Goal: Information Seeking & Learning: Learn about a topic

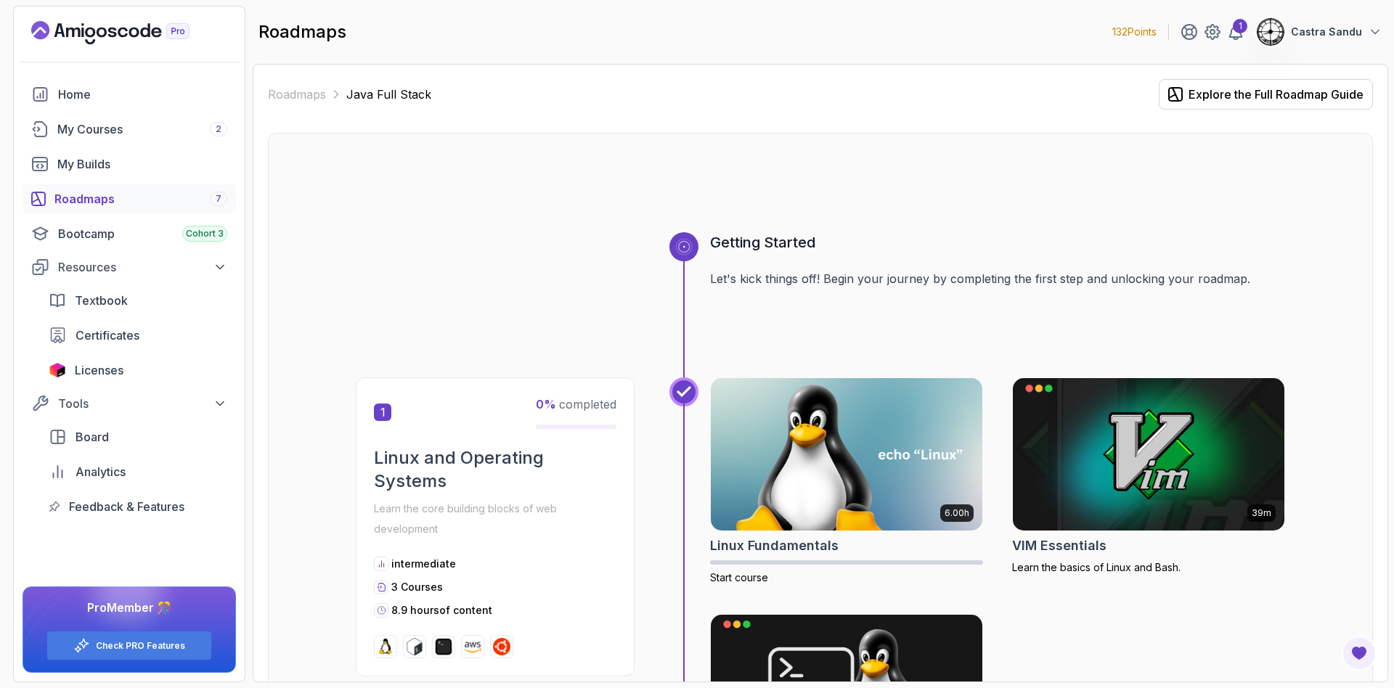
click at [763, 466] on img at bounding box center [846, 454] width 285 height 160
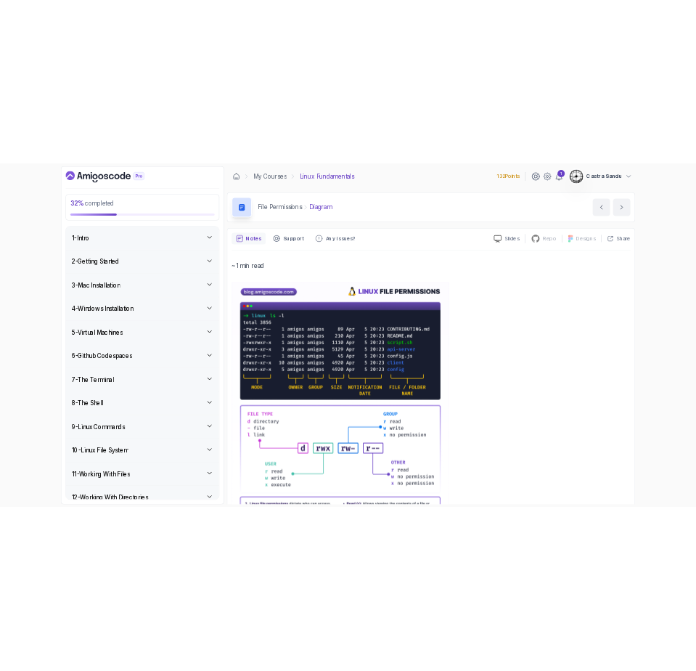
scroll to position [218, 0]
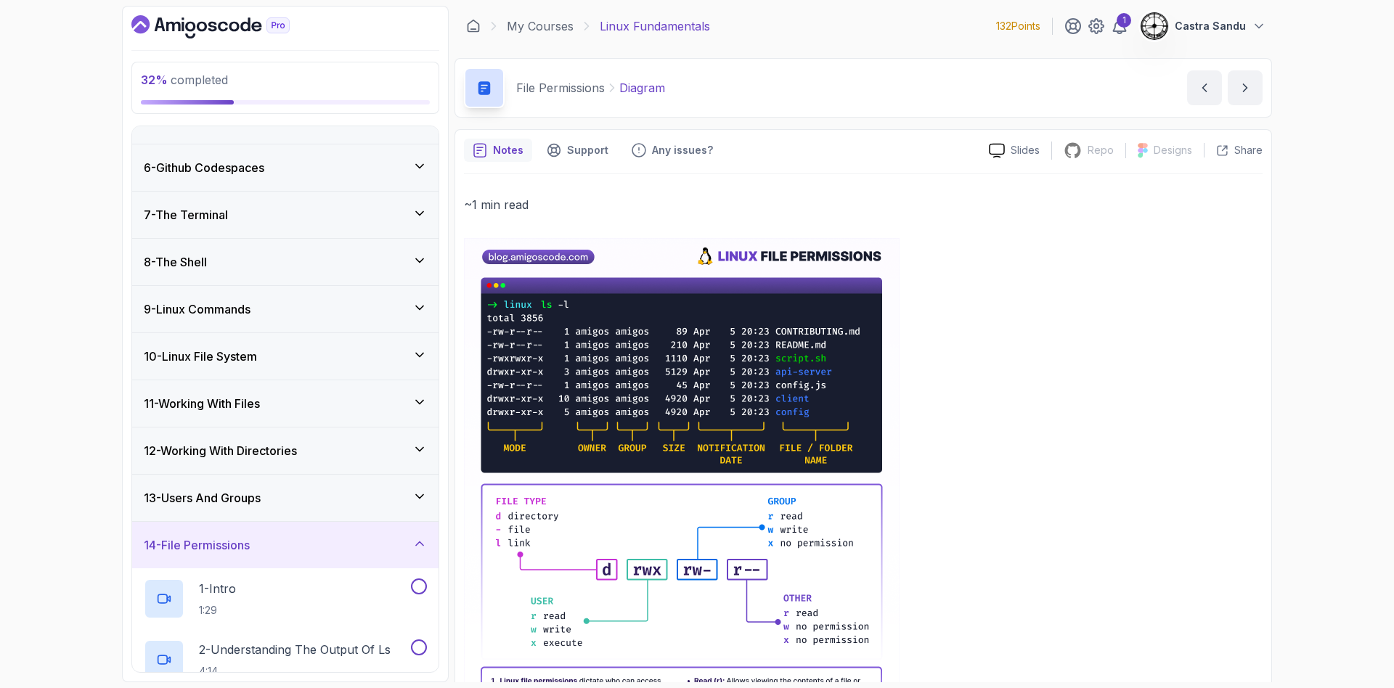
click at [207, 267] on h3 "8 - The Shell" at bounding box center [175, 261] width 63 height 17
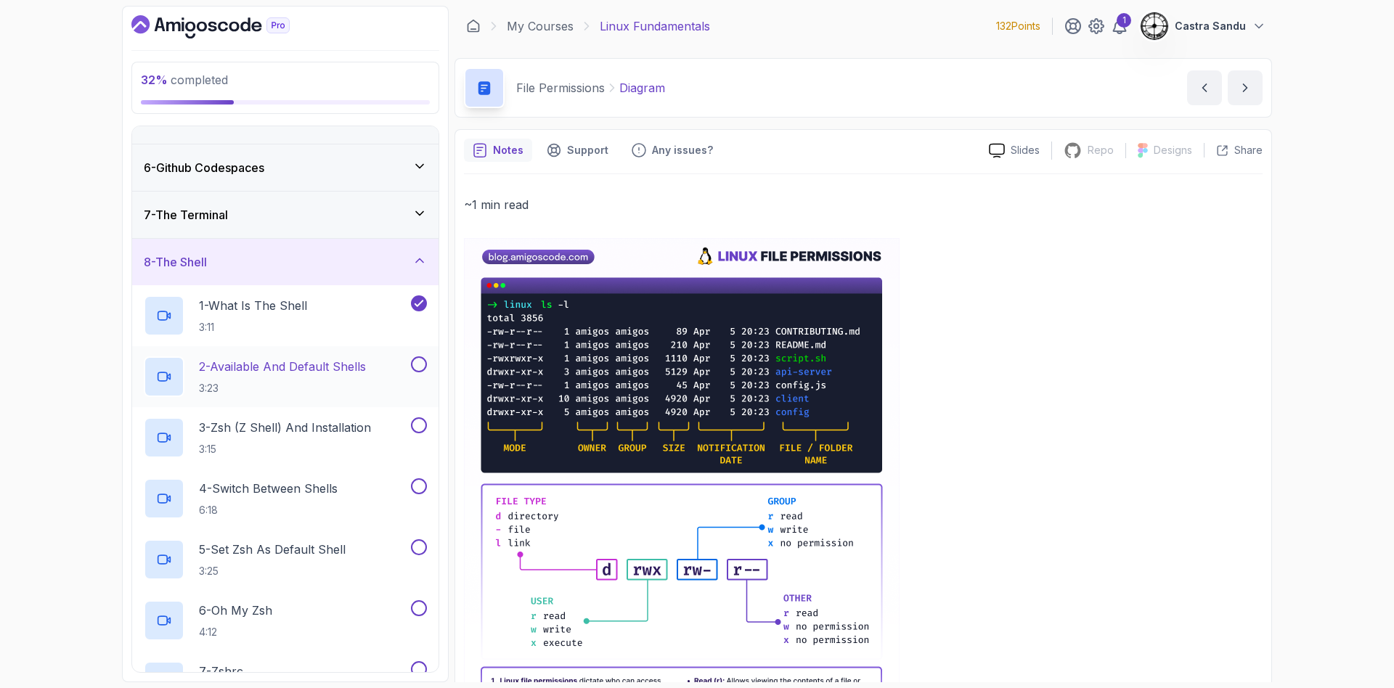
click at [283, 374] on p "2 - Available And Default Shells" at bounding box center [282, 366] width 167 height 17
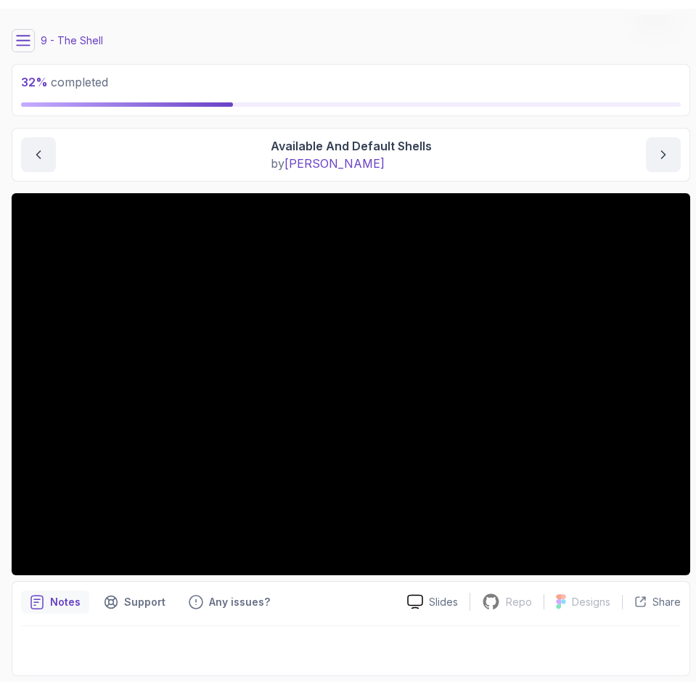
scroll to position [21, 0]
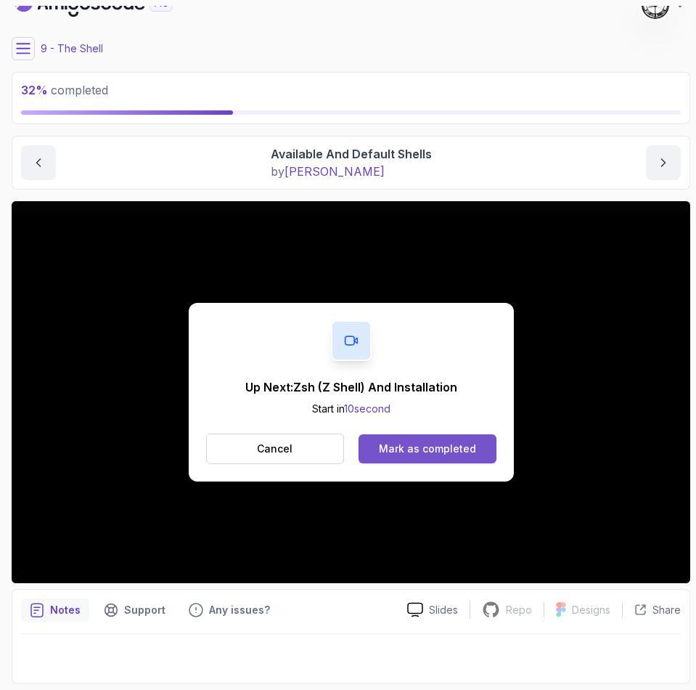
click at [408, 447] on div "Mark as completed" at bounding box center [427, 449] width 97 height 15
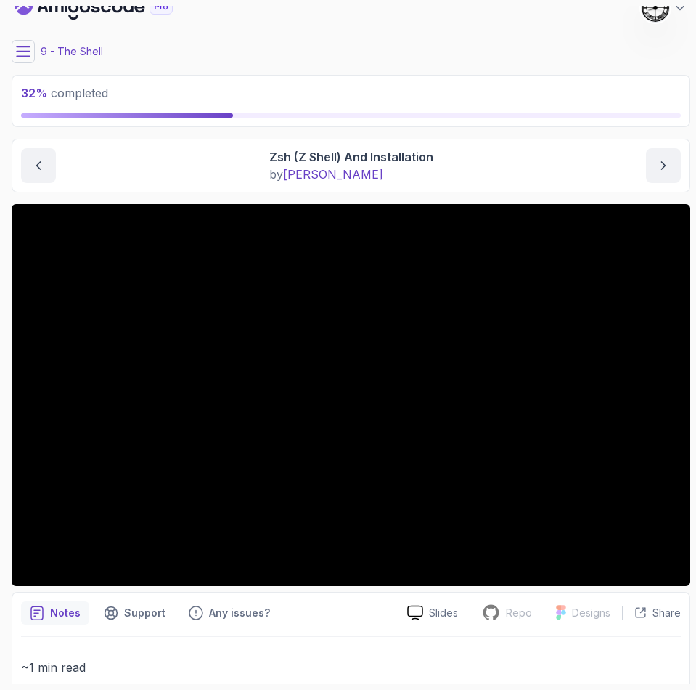
scroll to position [4, 0]
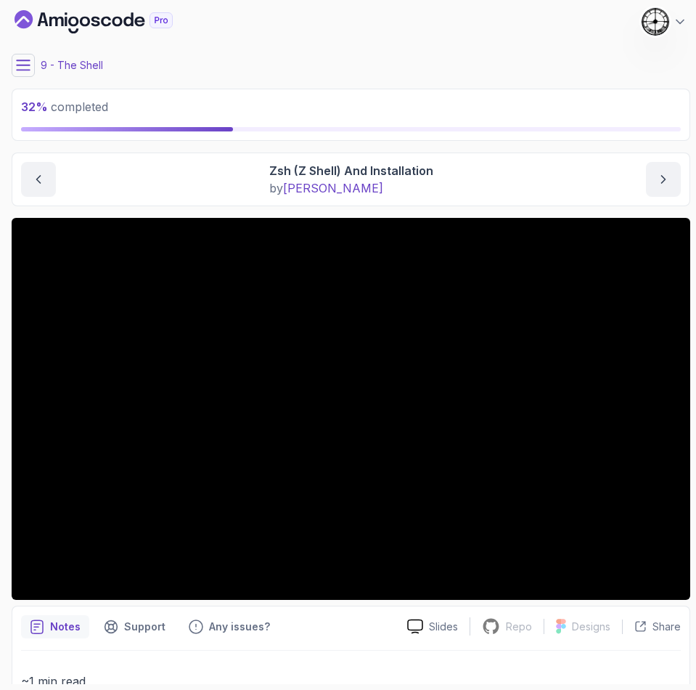
click at [310, 49] on main "My Courses Linux Fundamentals 132 Points 1 Castra Sandu 9 - The Shell 32 % comp…" at bounding box center [351, 345] width 679 height 678
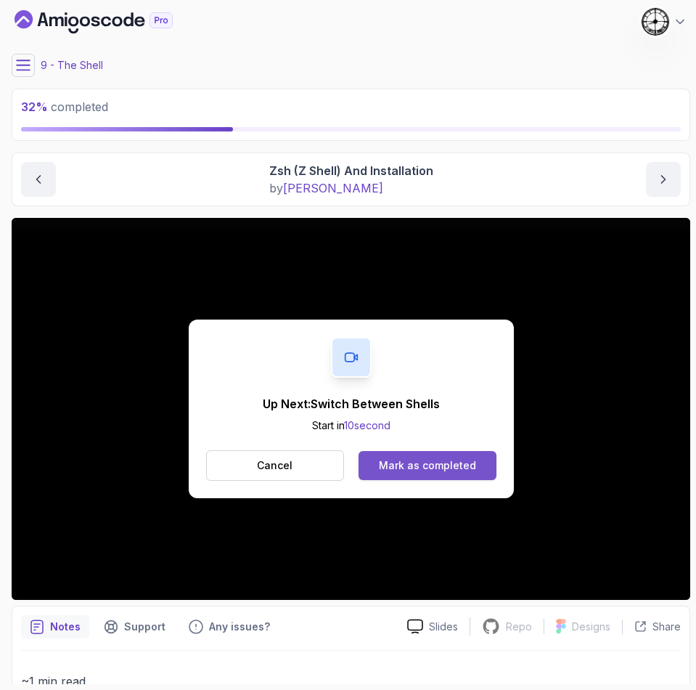
click at [441, 460] on div "Mark as completed" at bounding box center [427, 465] width 97 height 15
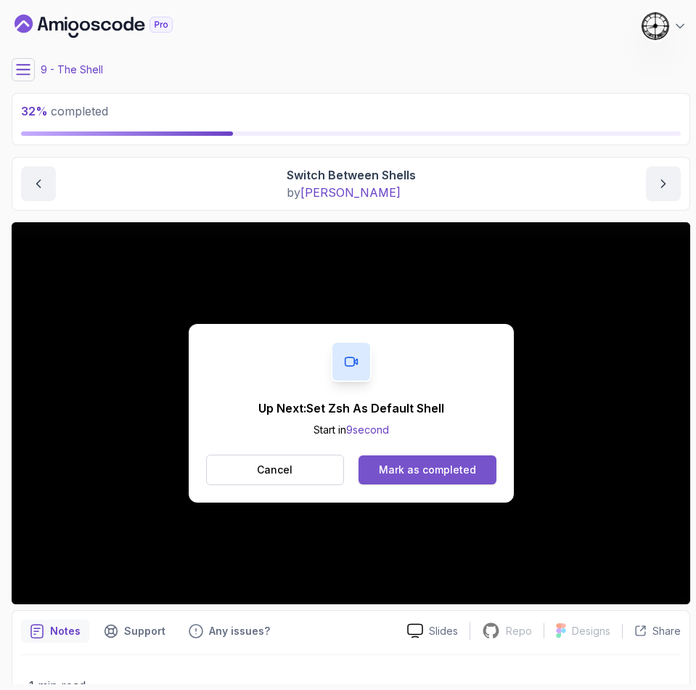
click at [412, 475] on div "Mark as completed" at bounding box center [427, 470] width 97 height 15
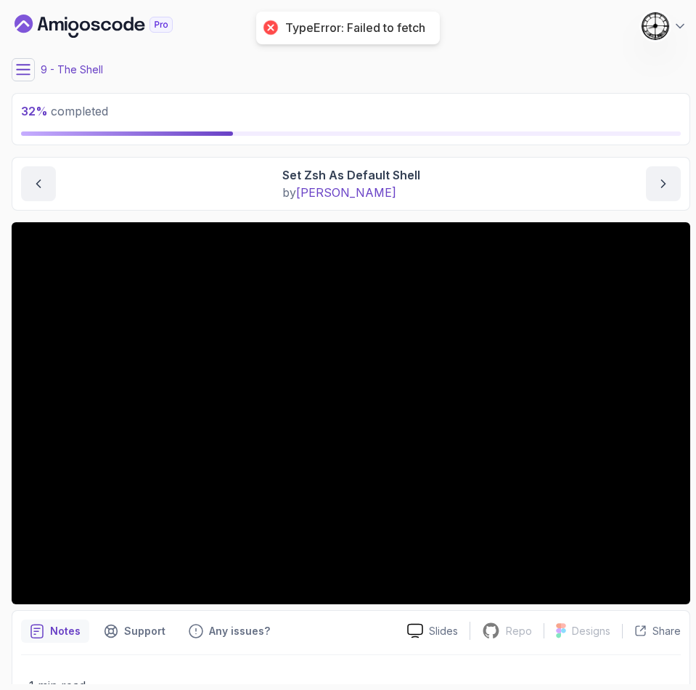
click at [29, 73] on icon at bounding box center [23, 69] width 15 height 15
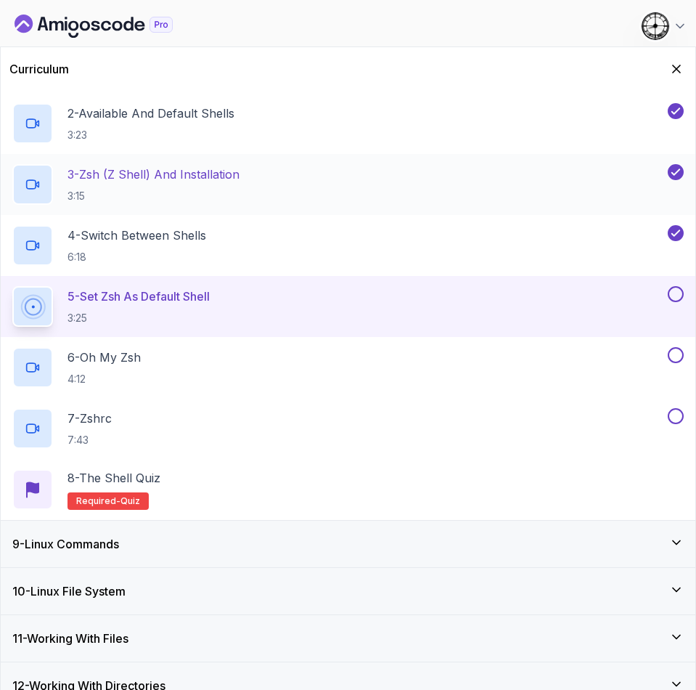
scroll to position [327, 0]
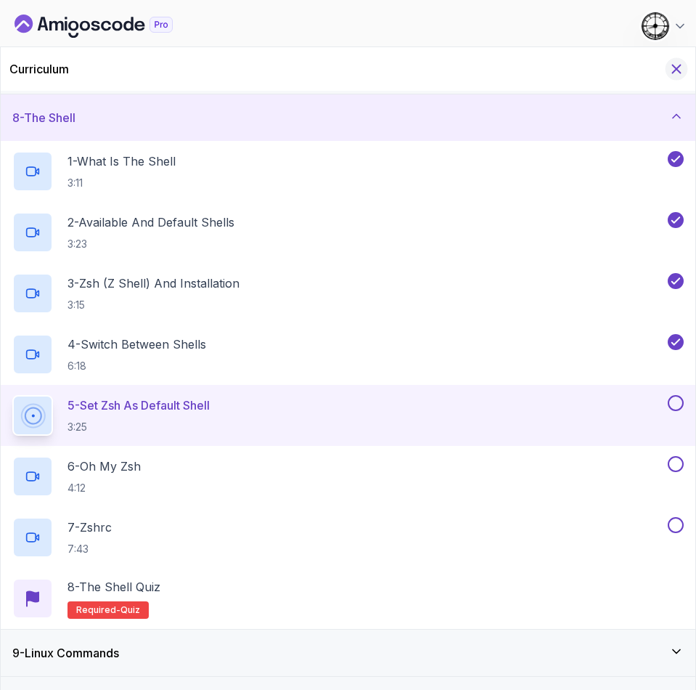
click at [672, 67] on icon "Hide Curriculum for mobile" at bounding box center [677, 69] width 16 height 16
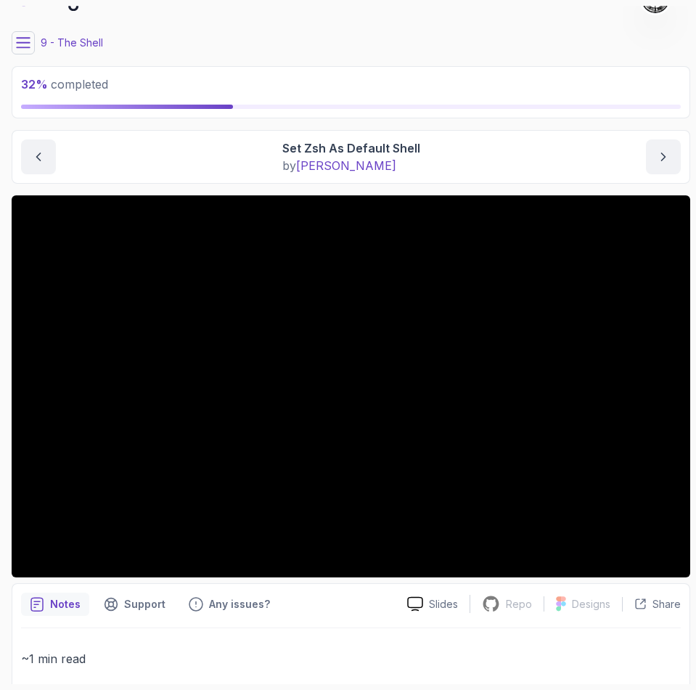
scroll to position [0, 0]
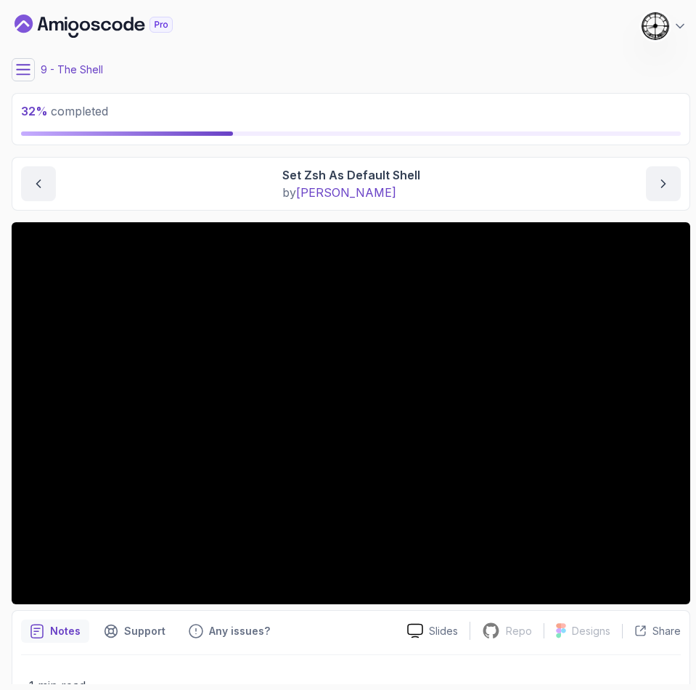
click at [27, 67] on icon at bounding box center [23, 69] width 15 height 15
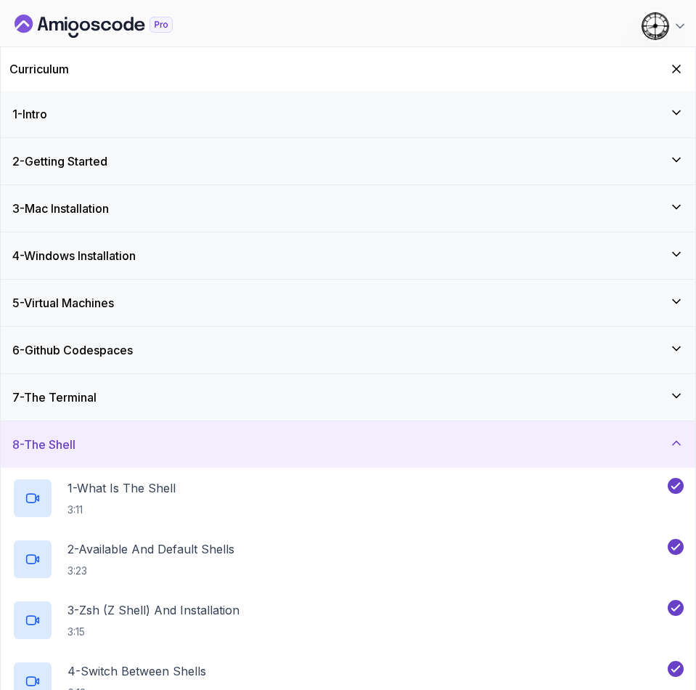
scroll to position [327, 0]
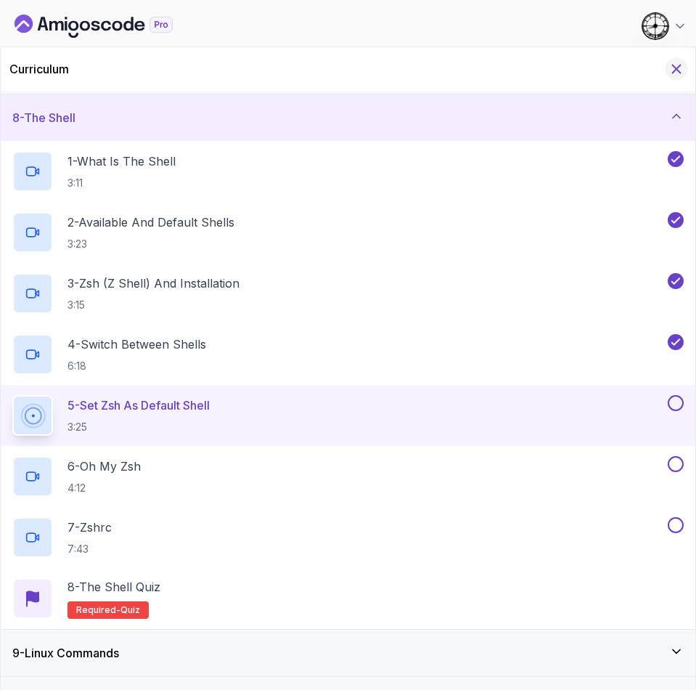
click at [673, 65] on icon "Hide Curriculum for mobile" at bounding box center [677, 69] width 8 height 8
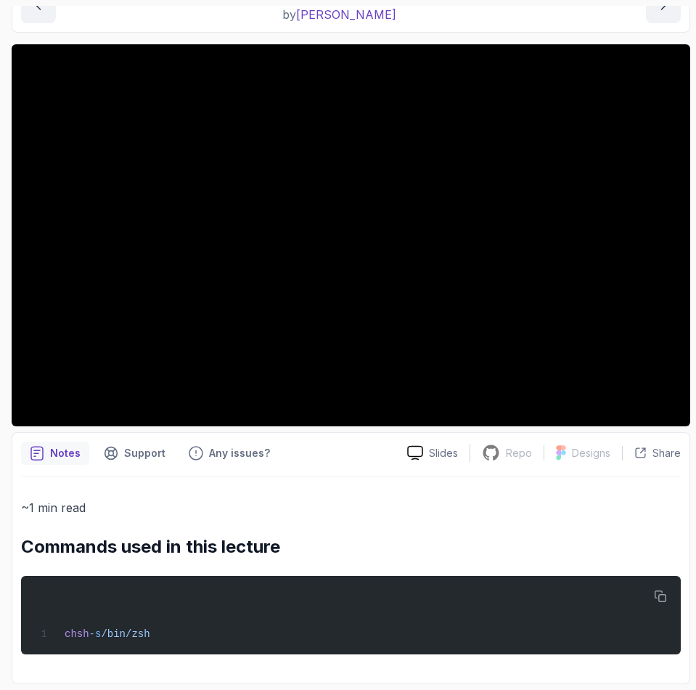
scroll to position [70, 0]
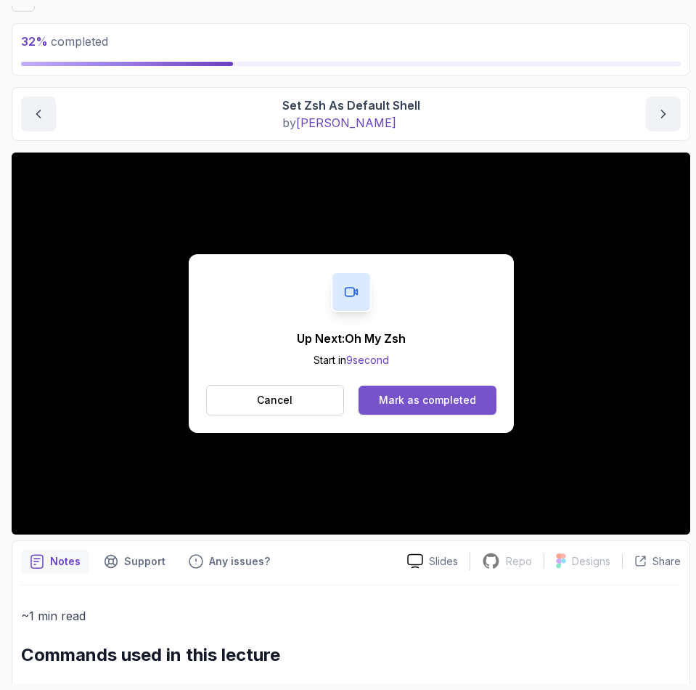
click at [432, 401] on div "Mark as completed" at bounding box center [427, 400] width 97 height 15
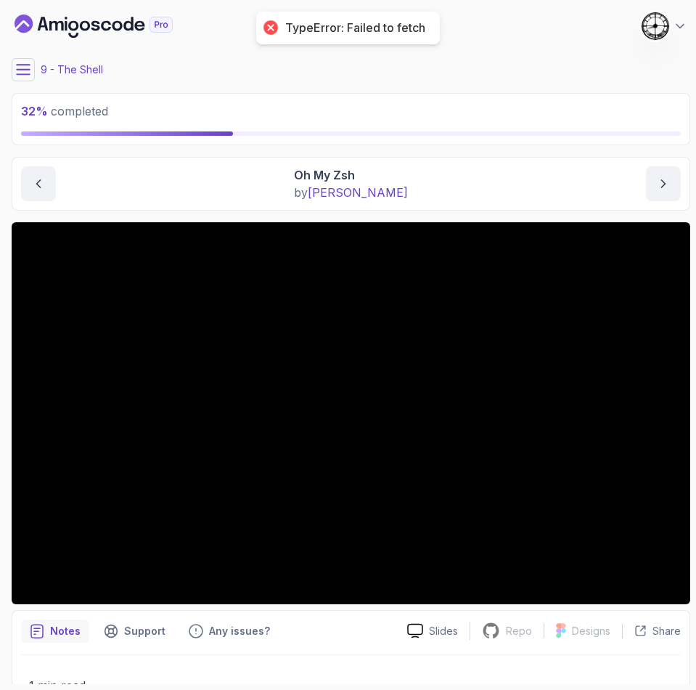
click at [15, 65] on button at bounding box center [23, 69] width 23 height 23
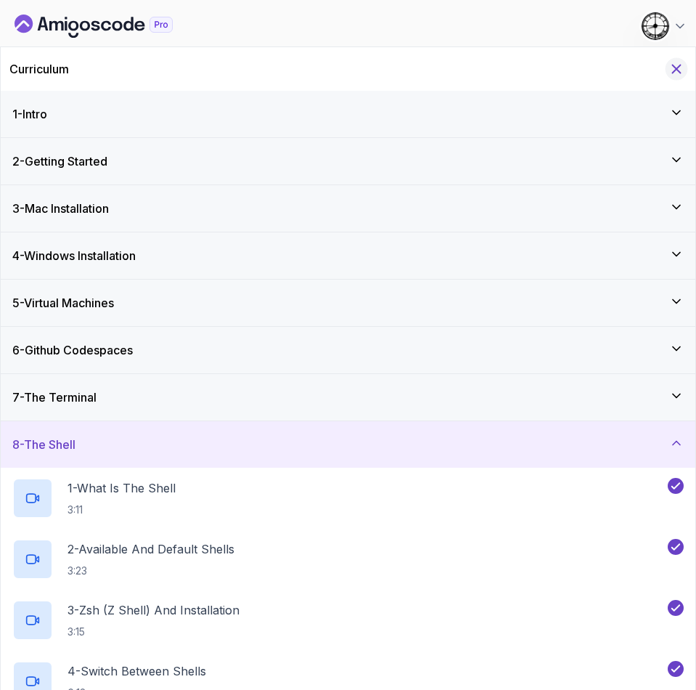
click at [669, 62] on icon "Hide Curriculum for mobile" at bounding box center [677, 69] width 16 height 16
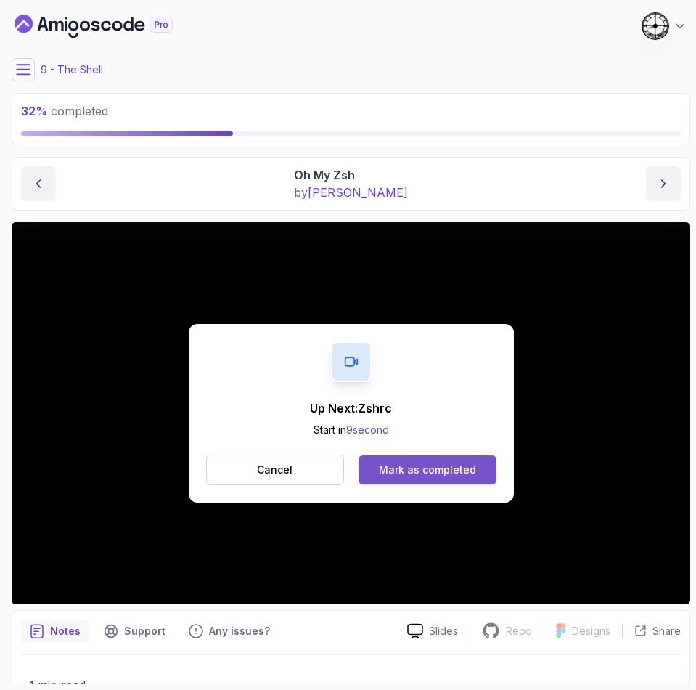
click at [425, 482] on button "Mark as completed" at bounding box center [427, 469] width 137 height 29
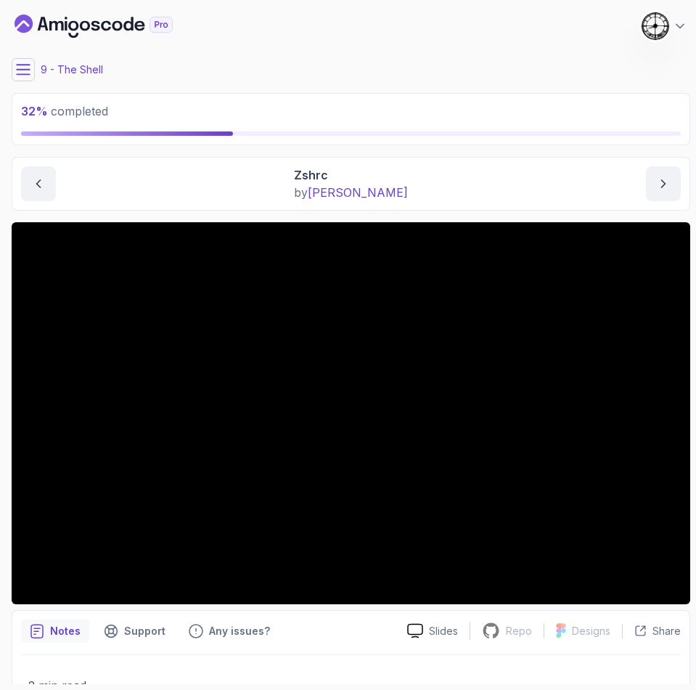
click at [23, 75] on icon at bounding box center [23, 69] width 15 height 15
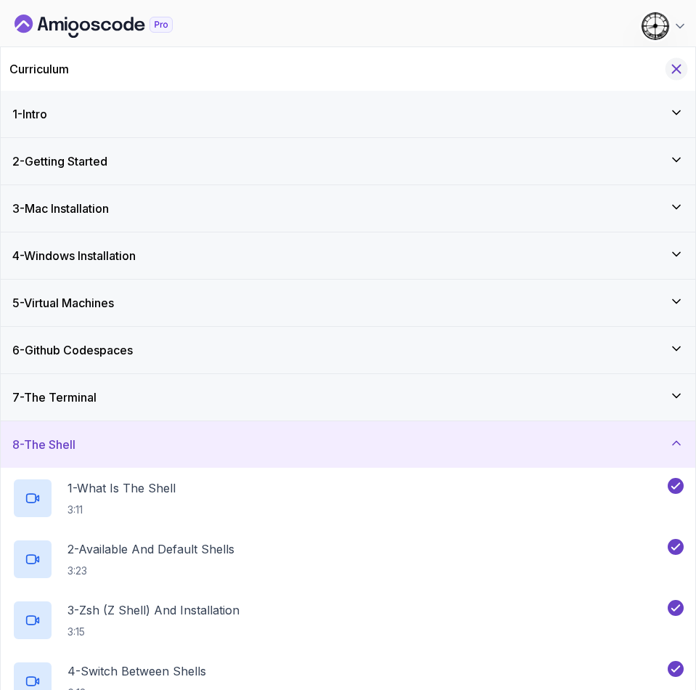
click at [678, 64] on icon "Hide Curriculum for mobile" at bounding box center [677, 69] width 16 height 16
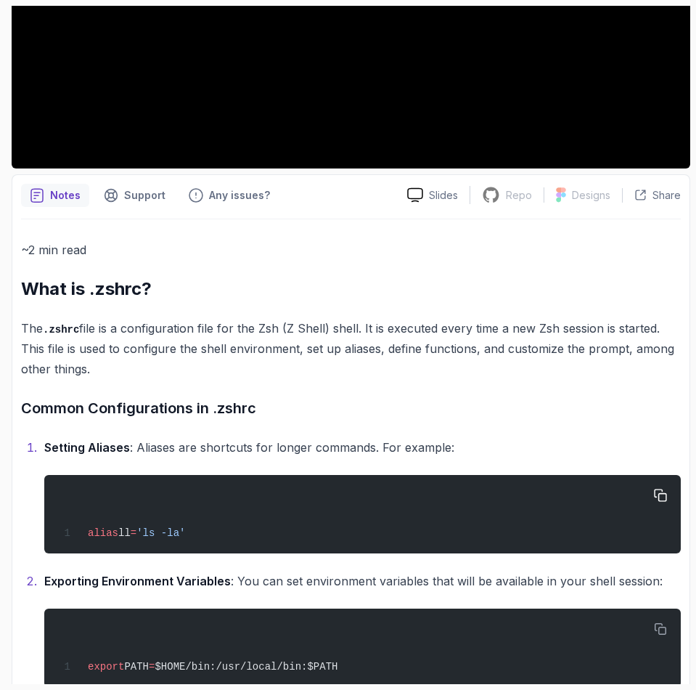
scroll to position [545, 0]
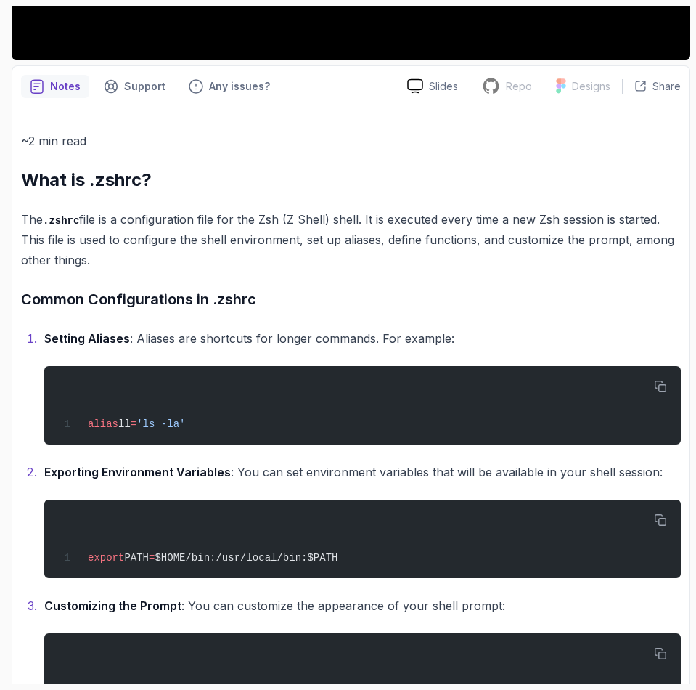
click at [159, 70] on div "Notes Support Any issues? Slides Repo Repository not available Designs Design n…" at bounding box center [351, 612] width 679 height 1095
click at [146, 76] on div "Support" at bounding box center [134, 86] width 79 height 23
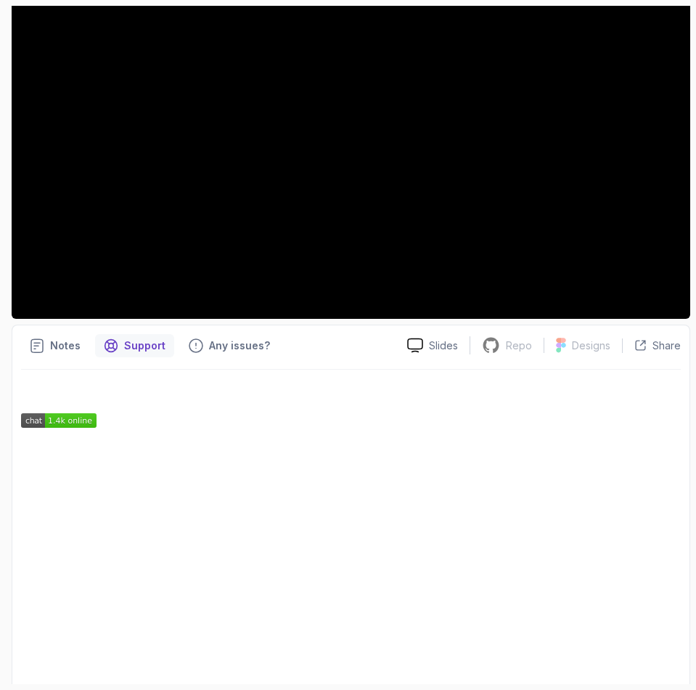
scroll to position [300, 0]
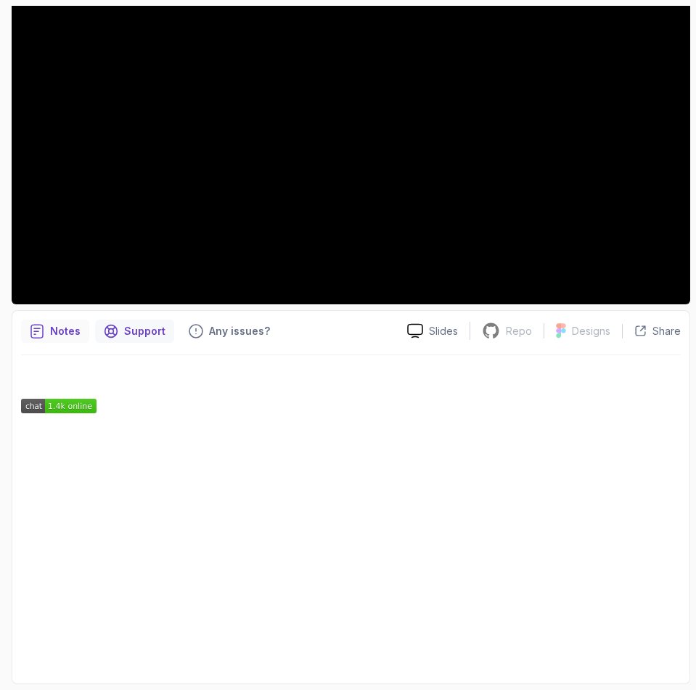
click at [47, 330] on div "Notes" at bounding box center [55, 331] width 68 height 23
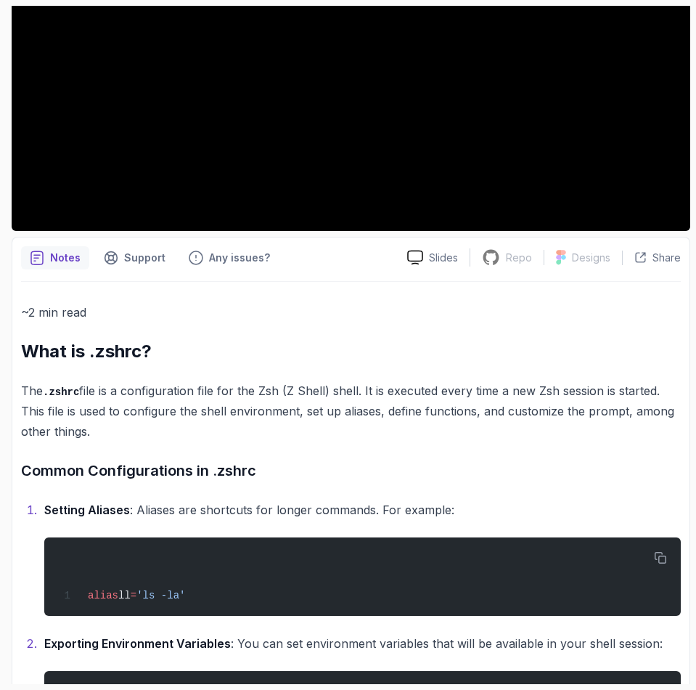
scroll to position [436, 0]
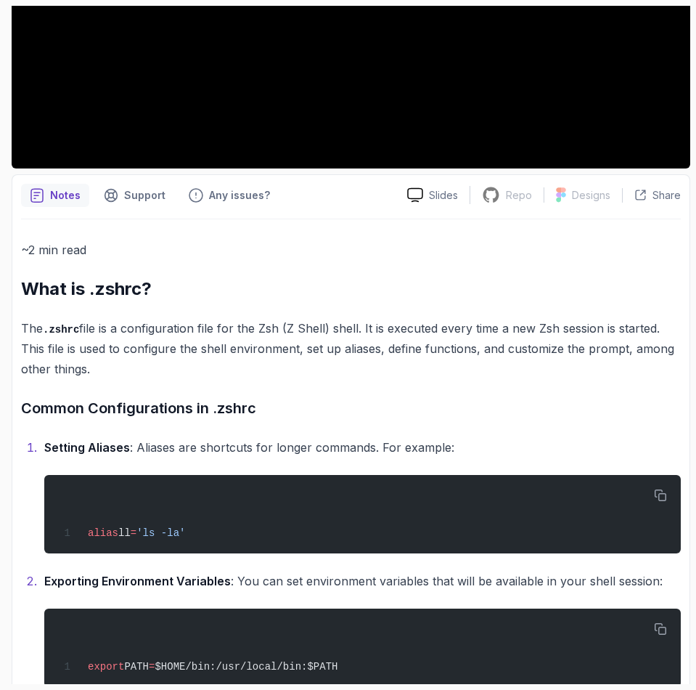
drag, startPoint x: 52, startPoint y: 352, endPoint x: 94, endPoint y: 366, distance: 43.6
click at [94, 366] on p "The .zshrc file is a configuration file for the Zsh (Z Shell) shell. It is exec…" at bounding box center [351, 349] width 660 height 62
drag, startPoint x: 148, startPoint y: 450, endPoint x: 220, endPoint y: 456, distance: 72.2
click at [220, 456] on p "Setting Aliases : Aliases are shortcuts for longer commands. For example:" at bounding box center [362, 447] width 637 height 20
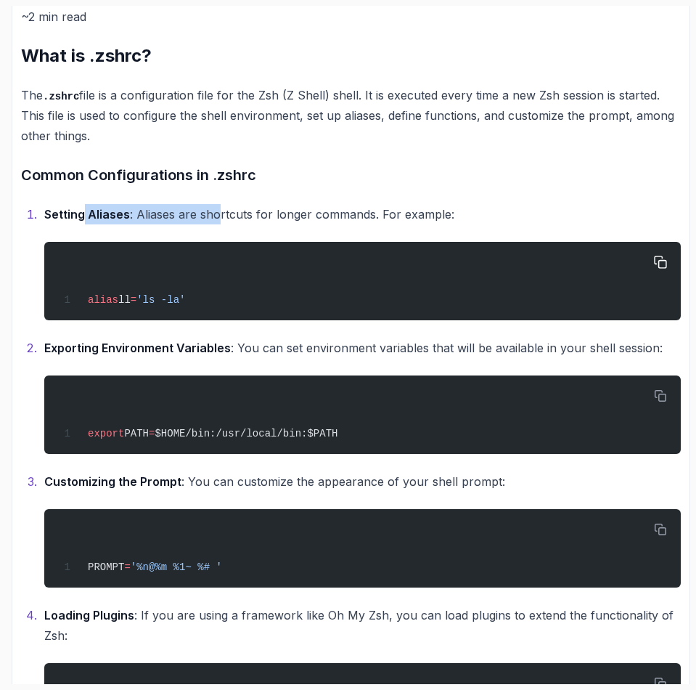
scroll to position [763, 0]
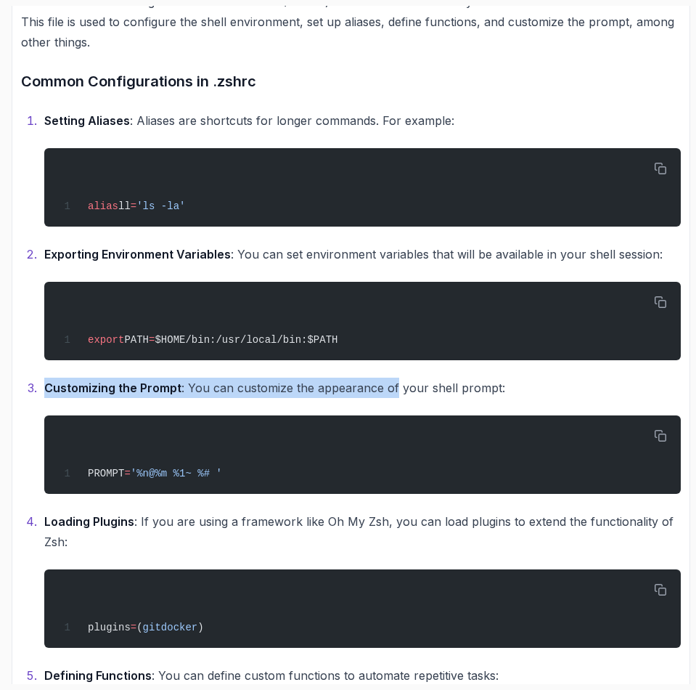
drag, startPoint x: 205, startPoint y: 376, endPoint x: 394, endPoint y: 383, distance: 189.7
click at [394, 383] on ol "Setting Aliases : Aliases are shortcuts for longer commands. For example: alias…" at bounding box center [351, 471] width 660 height 723
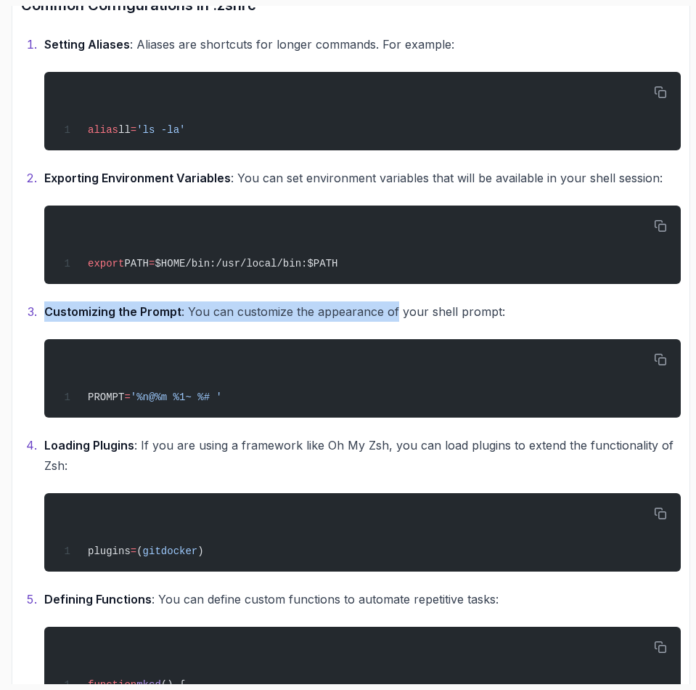
scroll to position [871, 0]
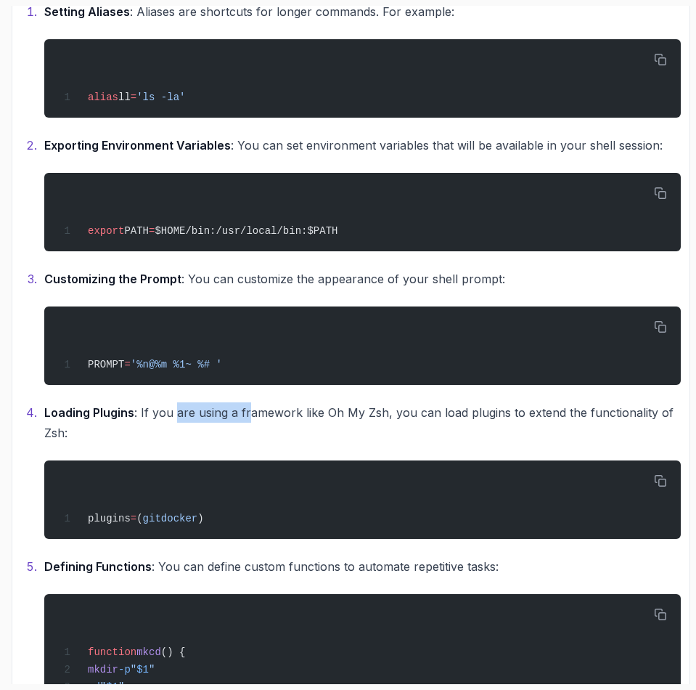
drag, startPoint x: 190, startPoint y: 409, endPoint x: 247, endPoint y: 409, distance: 57.4
click at [247, 409] on p "Loading Plugins : If you are using a framework like Oh My Zsh, you can load plu…" at bounding box center [362, 422] width 637 height 41
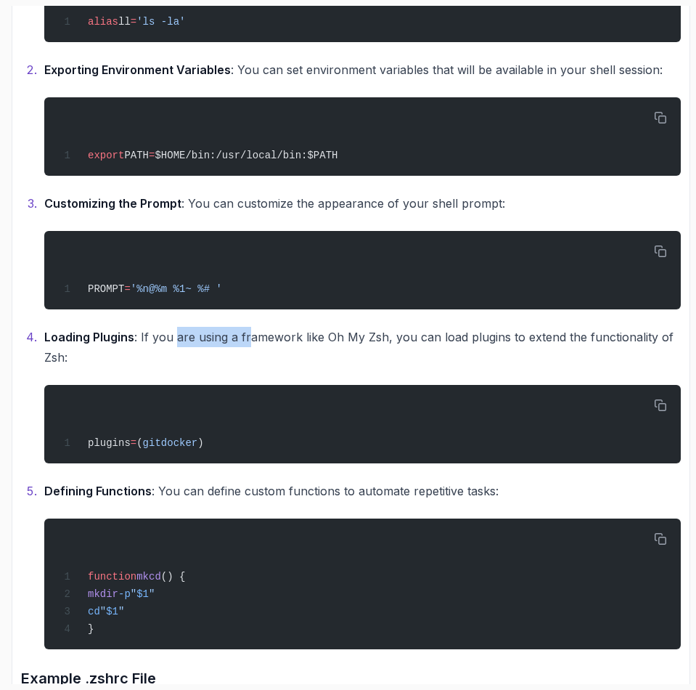
scroll to position [980, 0]
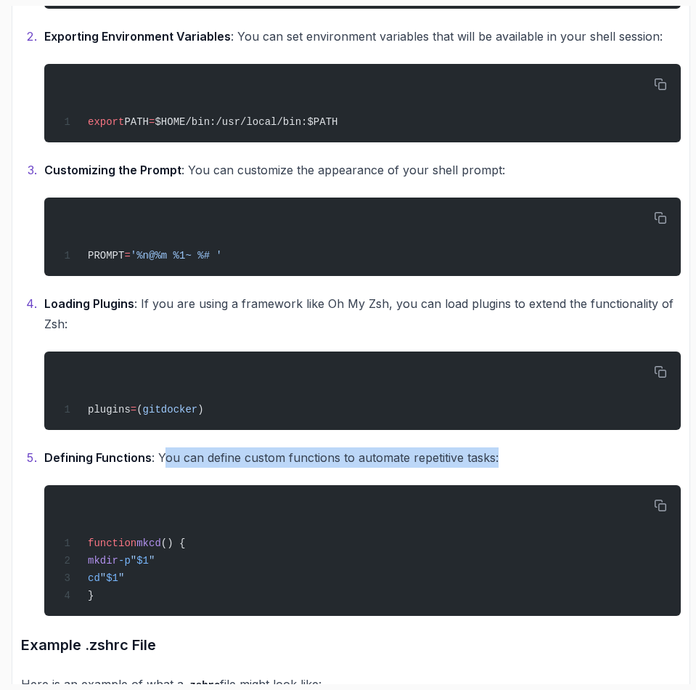
drag, startPoint x: 163, startPoint y: 458, endPoint x: 544, endPoint y: 462, distance: 380.6
click at [551, 458] on p "Defining Functions : You can define custom functions to automate repetitive tas…" at bounding box center [362, 457] width 637 height 20
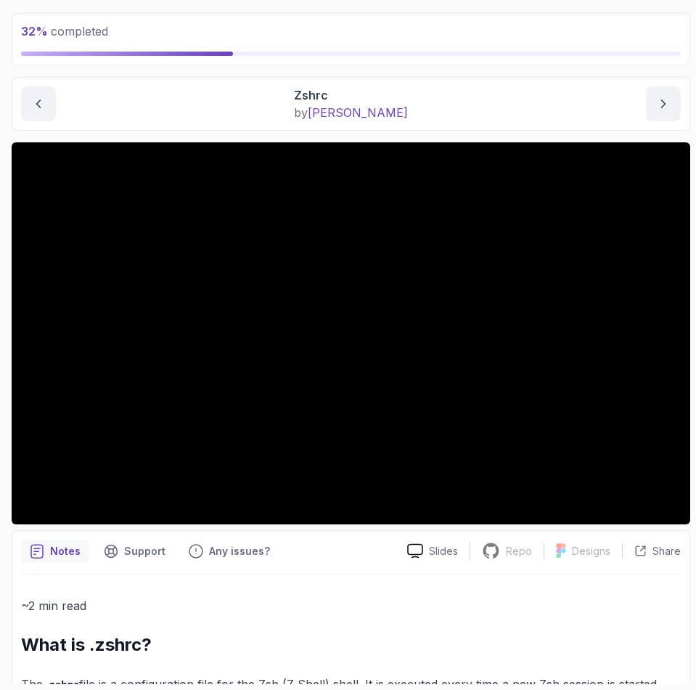
scroll to position [109, 0]
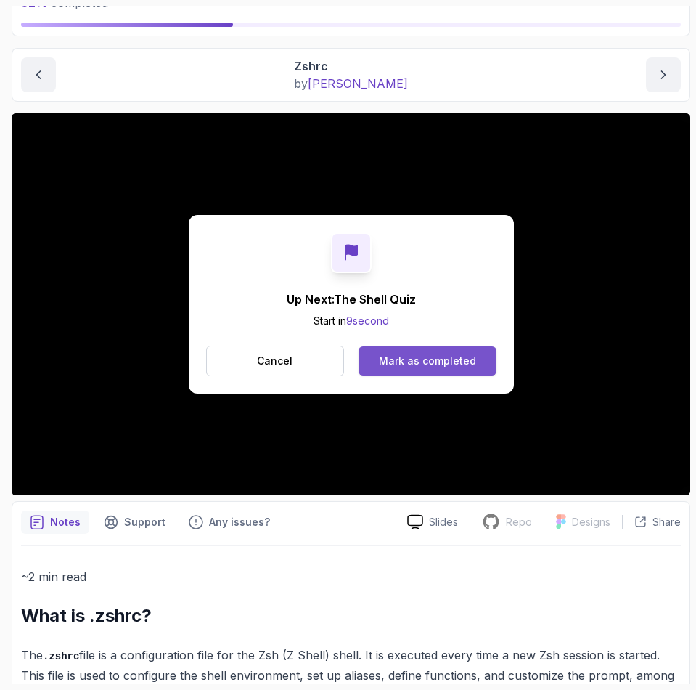
click at [440, 361] on div "Mark as completed" at bounding box center [427, 361] width 97 height 15
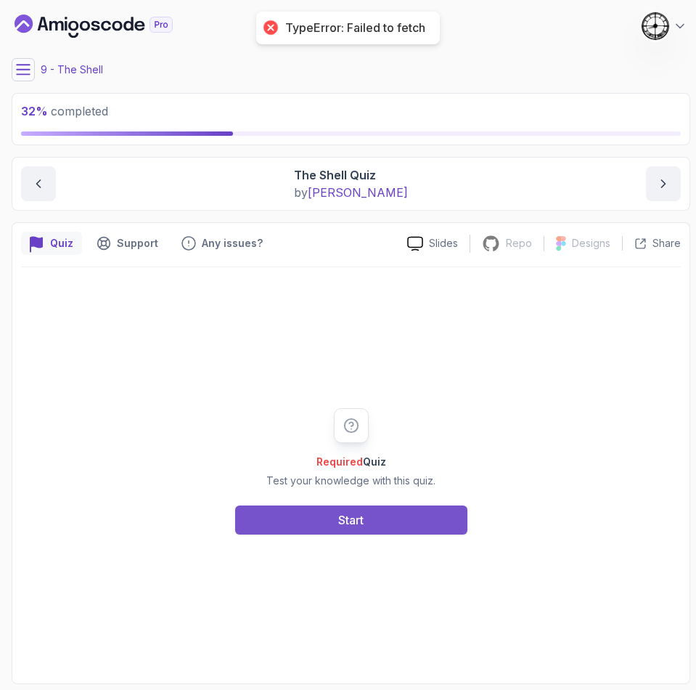
click at [328, 511] on button "Start" at bounding box center [351, 519] width 232 height 29
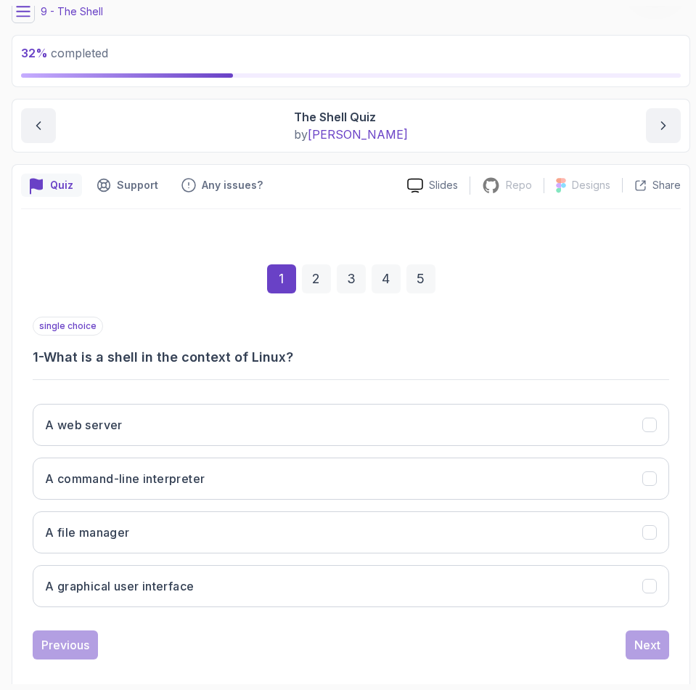
scroll to position [75, 0]
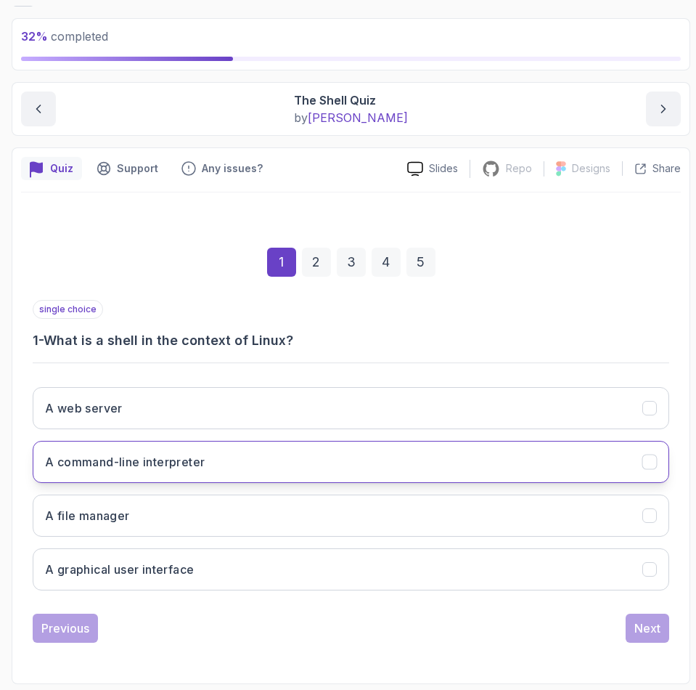
click at [96, 459] on h3 "A command-line interpreter" at bounding box center [125, 461] width 160 height 17
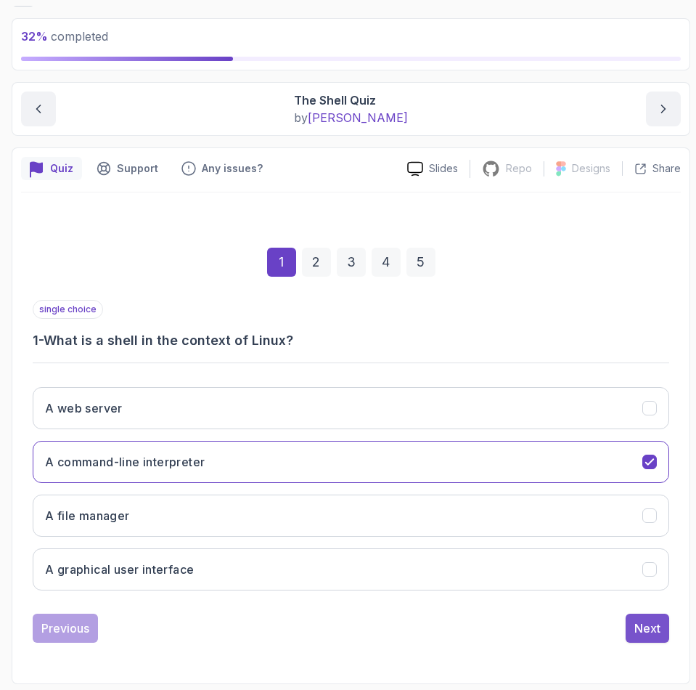
click at [646, 640] on button "Next" at bounding box center [648, 628] width 44 height 29
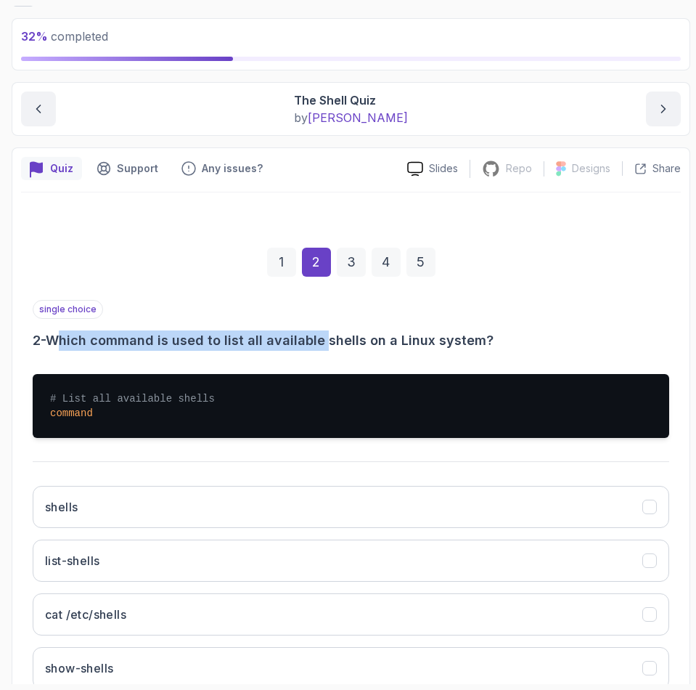
drag, startPoint x: 65, startPoint y: 344, endPoint x: 327, endPoint y: 341, distance: 261.5
click at [327, 341] on h3 "2 - Which command is used to list all available shells on a Linux system?" at bounding box center [351, 340] width 637 height 20
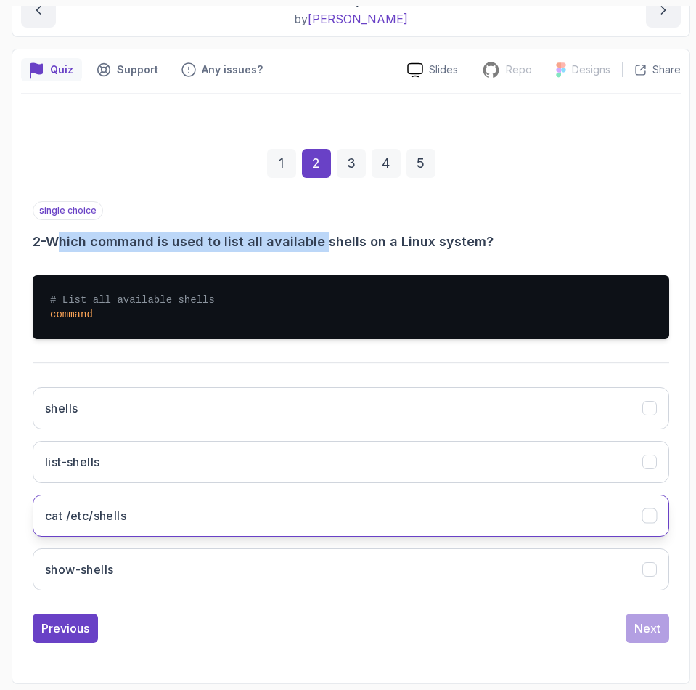
click at [89, 519] on h3 "cat /etc/shells" at bounding box center [85, 515] width 81 height 17
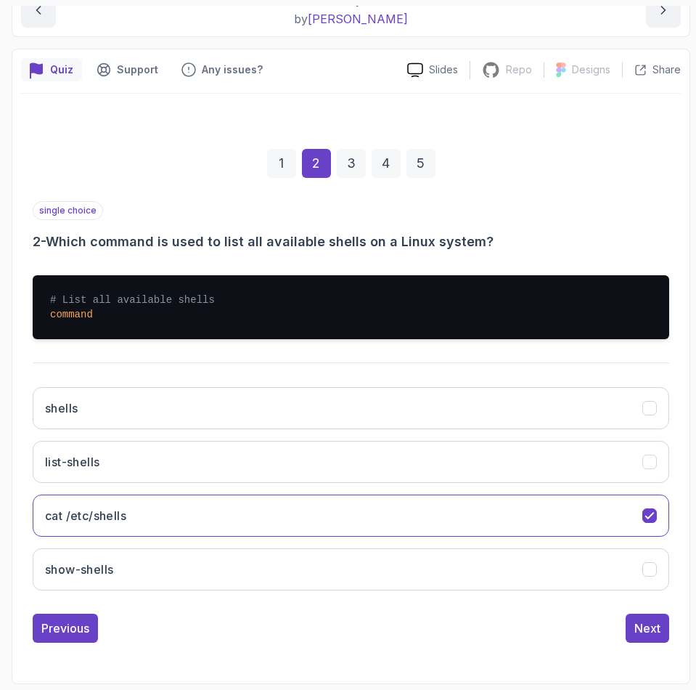
click at [625, 623] on div "Previous Next" at bounding box center [351, 628] width 637 height 29
click at [630, 623] on button "Next" at bounding box center [648, 628] width 44 height 29
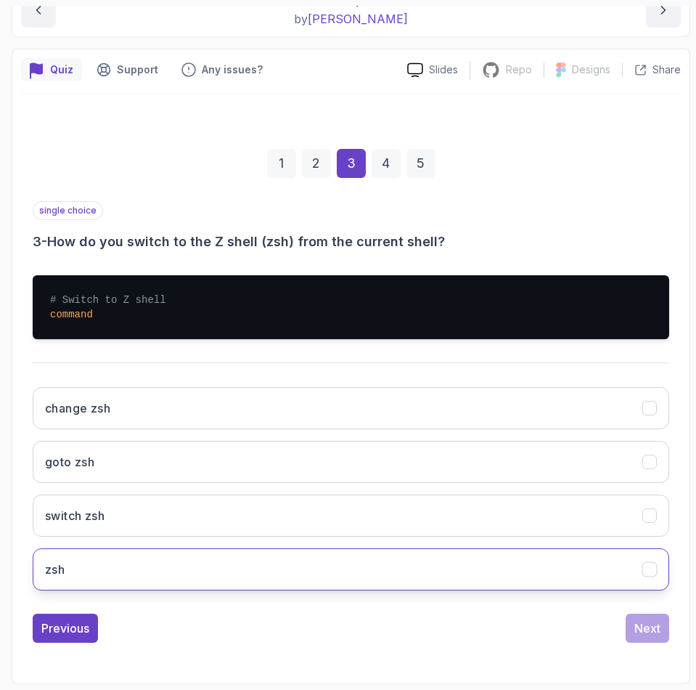
drag, startPoint x: 70, startPoint y: 562, endPoint x: 112, endPoint y: 580, distance: 45.6
click at [70, 562] on button "zsh" at bounding box center [351, 569] width 637 height 42
click at [654, 629] on div "Next" at bounding box center [648, 627] width 26 height 17
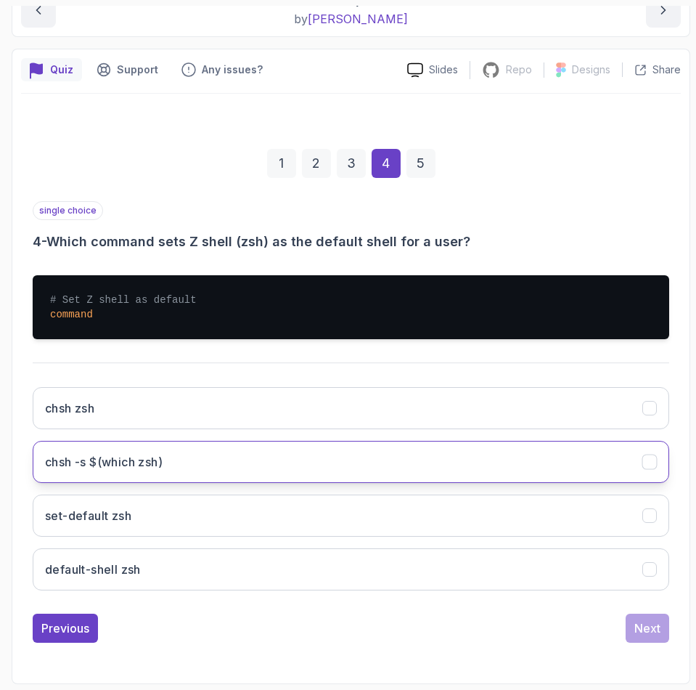
click at [69, 460] on h3 "chsh -s $(which zsh)" at bounding box center [104, 461] width 118 height 17
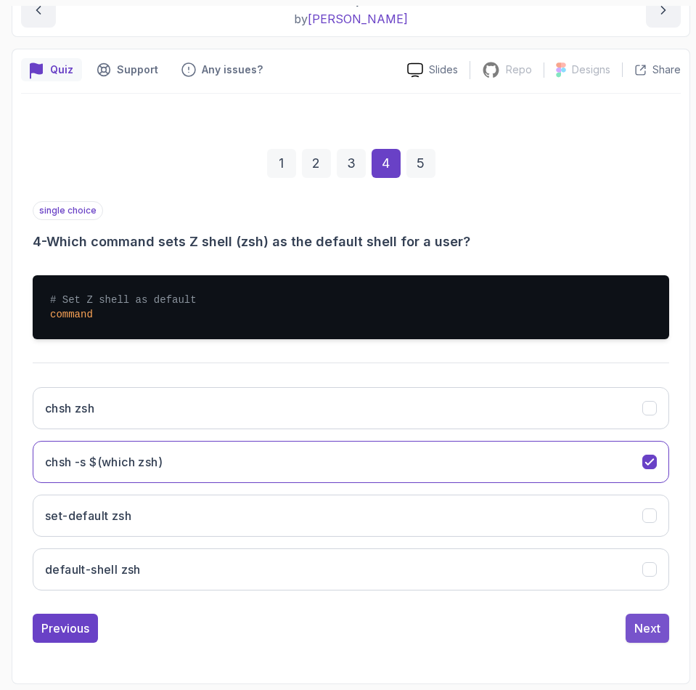
click at [659, 632] on div "Next" at bounding box center [648, 627] width 26 height 17
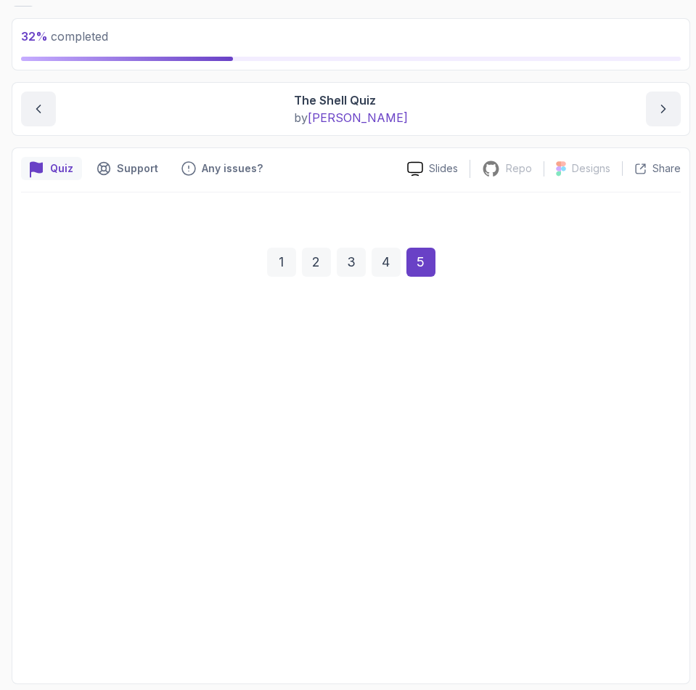
scroll to position [75, 0]
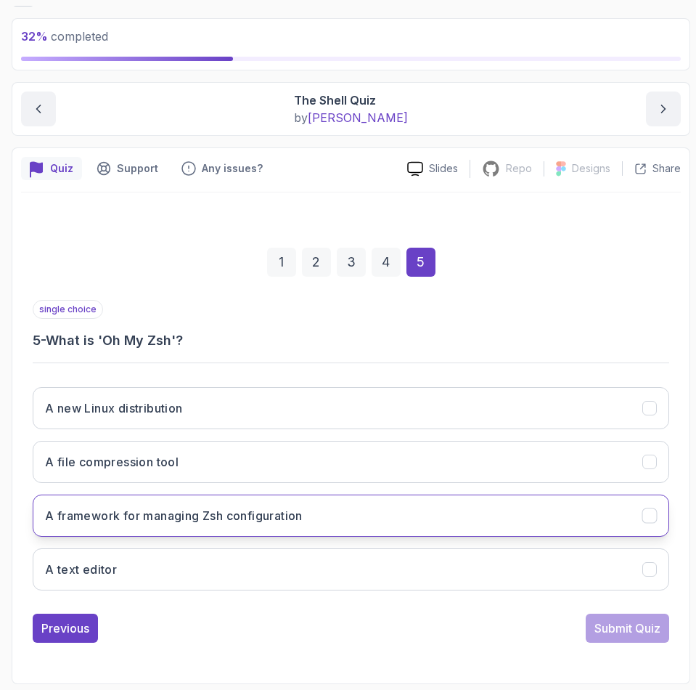
click at [164, 521] on h3 "A framework for managing Zsh configuration" at bounding box center [174, 515] width 258 height 17
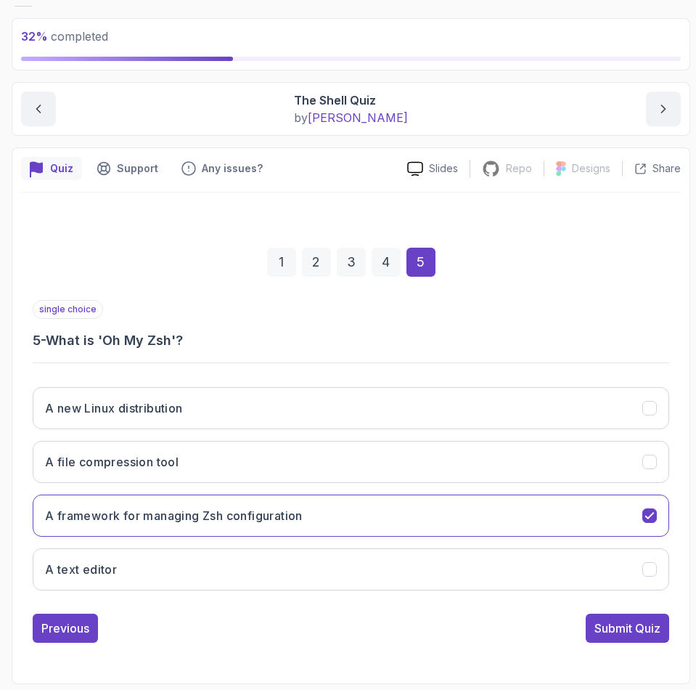
click at [607, 629] on div "Submit Quiz" at bounding box center [628, 627] width 66 height 17
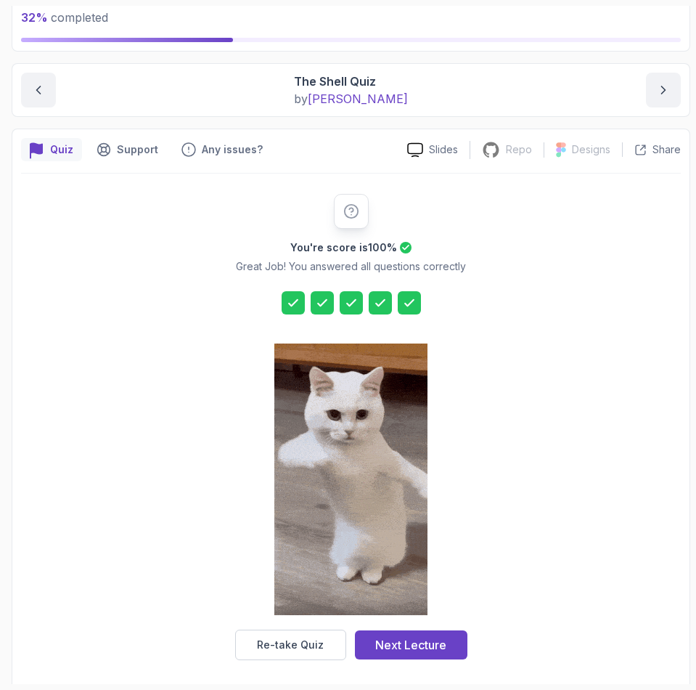
scroll to position [99, 0]
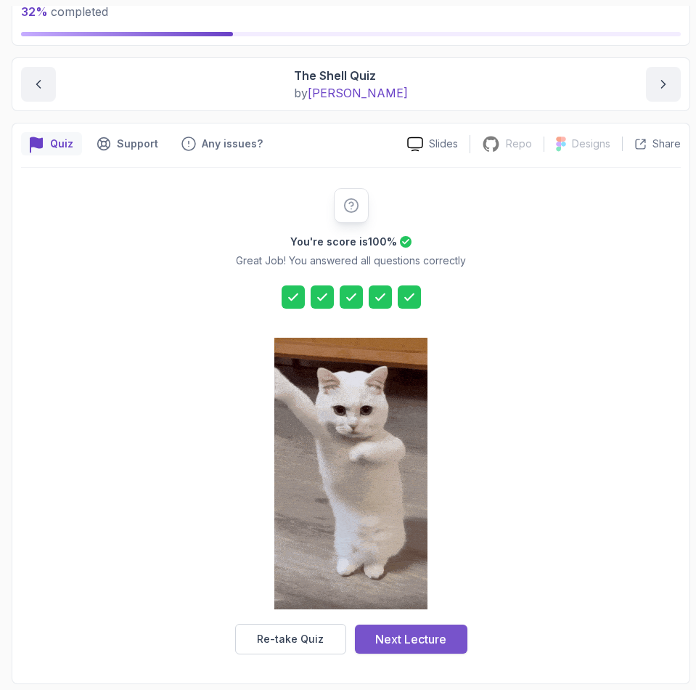
click at [417, 635] on div "Next Lecture" at bounding box center [410, 638] width 71 height 17
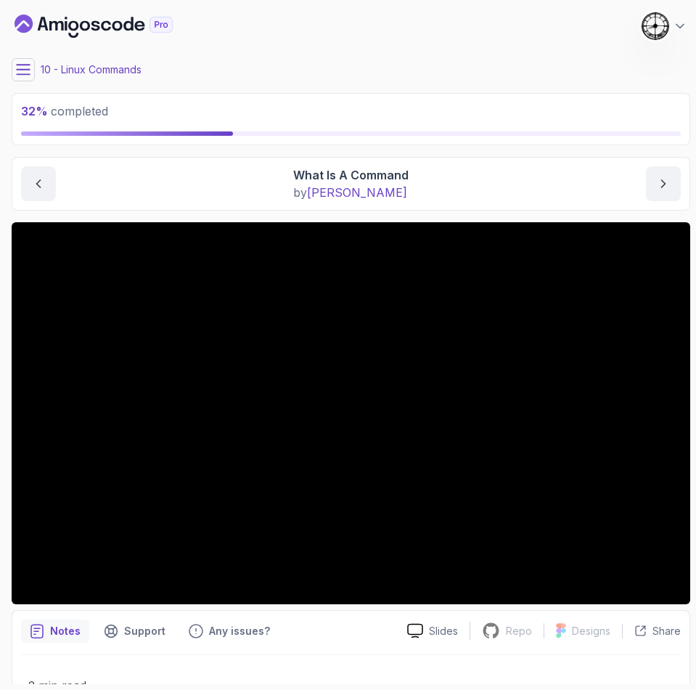
click at [24, 62] on icon at bounding box center [23, 69] width 15 height 15
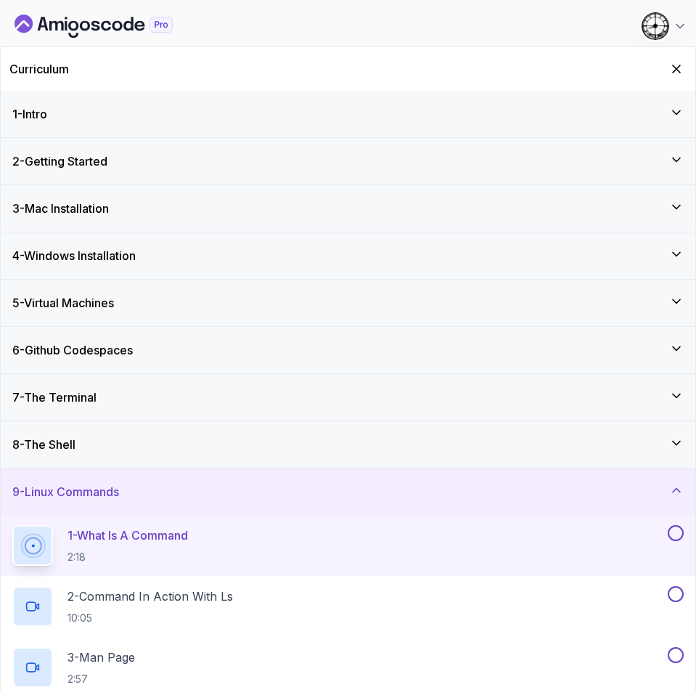
click at [100, 431] on div "8 - The Shell" at bounding box center [348, 444] width 695 height 46
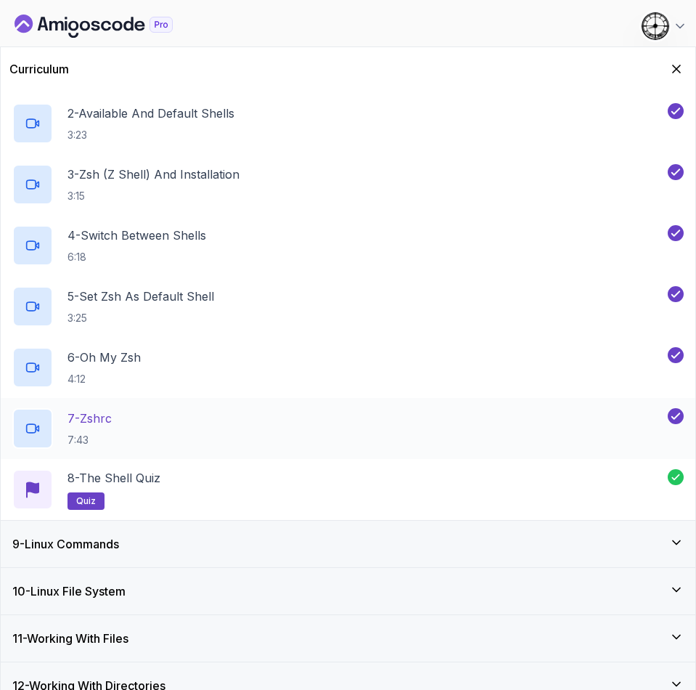
scroll to position [218, 0]
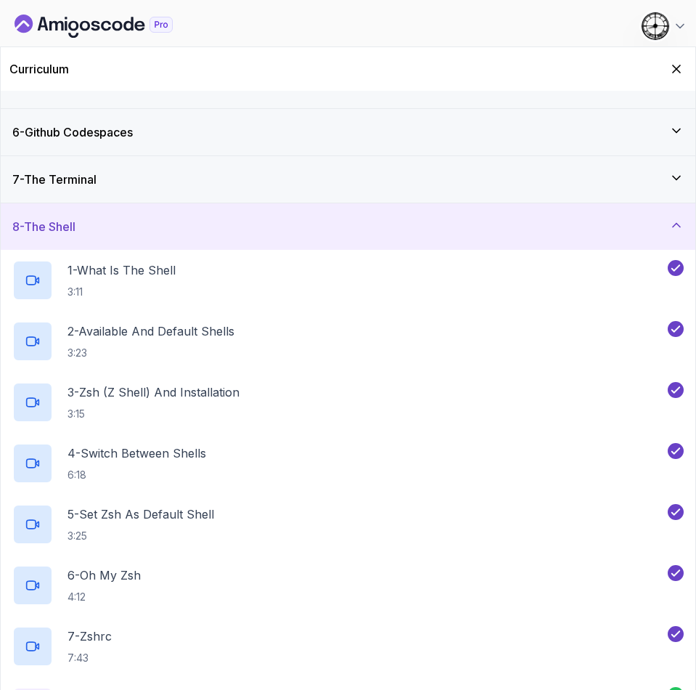
click at [73, 222] on h3 "8 - The Shell" at bounding box center [43, 226] width 63 height 17
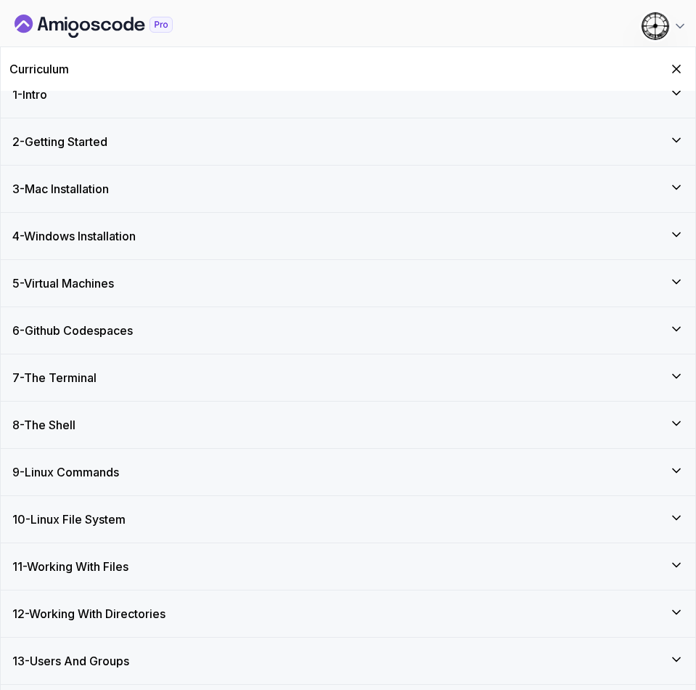
scroll to position [0, 0]
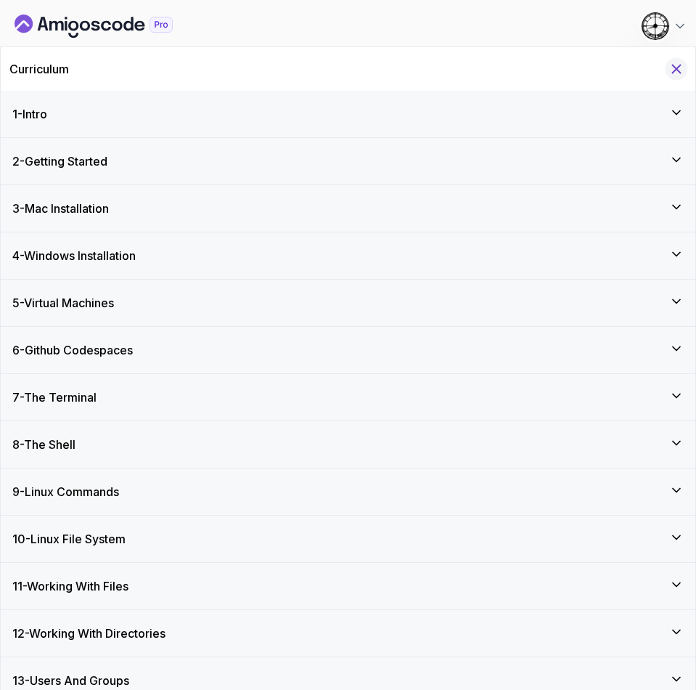
click at [672, 63] on icon "Hide Curriculum for mobile" at bounding box center [677, 69] width 16 height 16
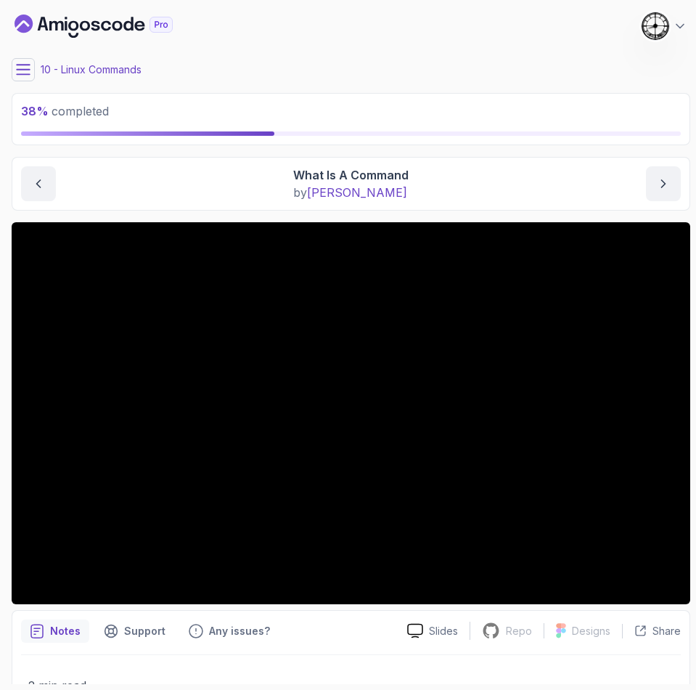
click at [21, 74] on icon at bounding box center [23, 69] width 13 height 9
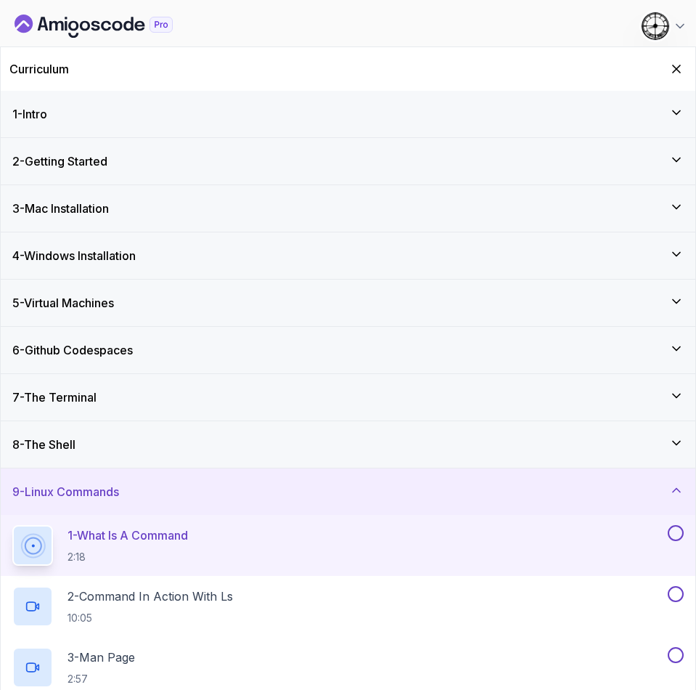
click at [152, 470] on div "9 - Linux Commands" at bounding box center [348, 491] width 695 height 46
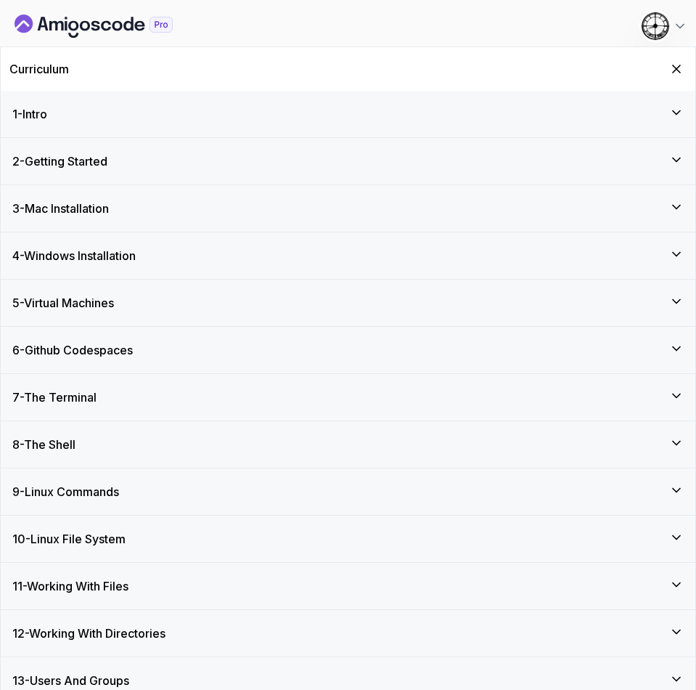
scroll to position [62, 0]
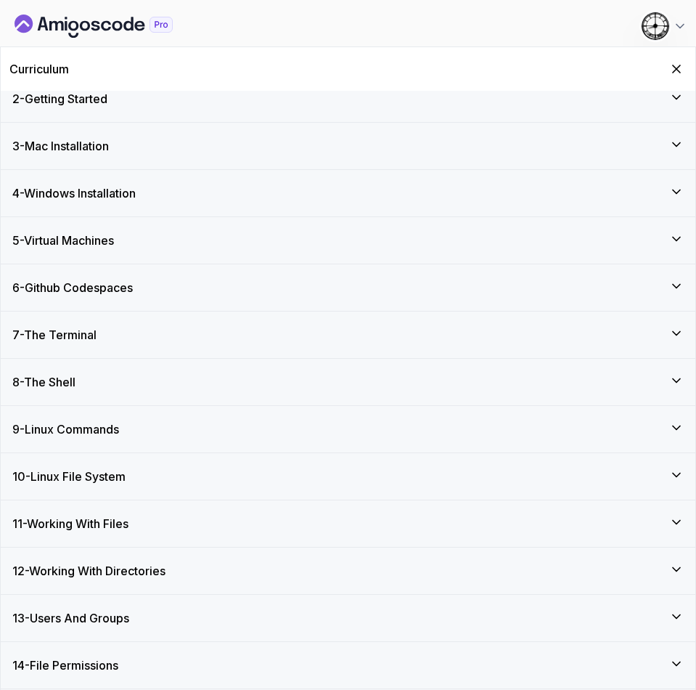
click at [132, 433] on div "9 - Linux Commands" at bounding box center [348, 428] width 672 height 17
